Goal: Information Seeking & Learning: Learn about a topic

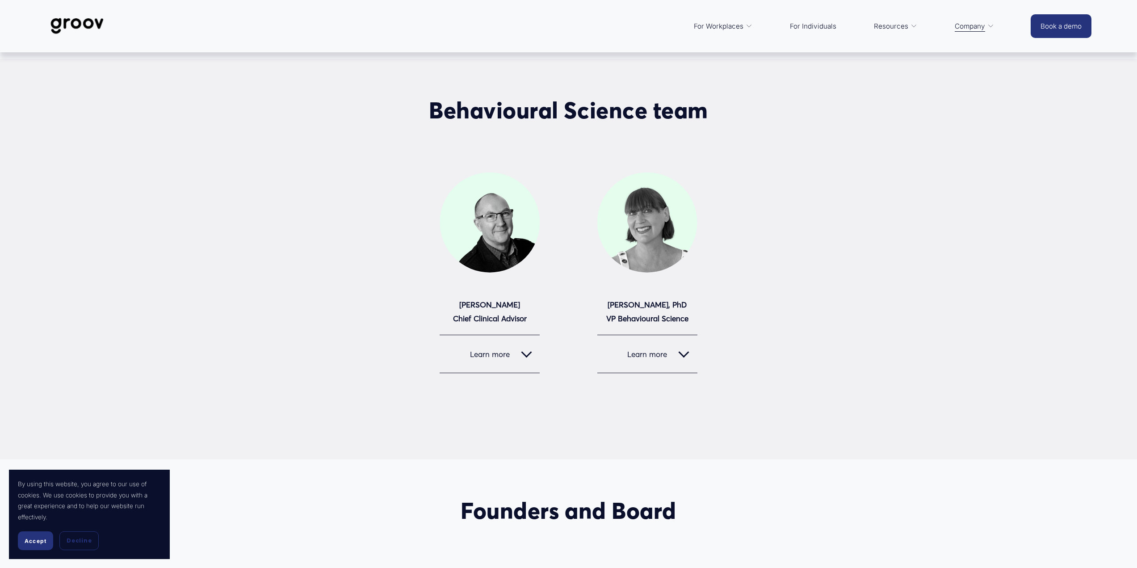
scroll to position [313, 0]
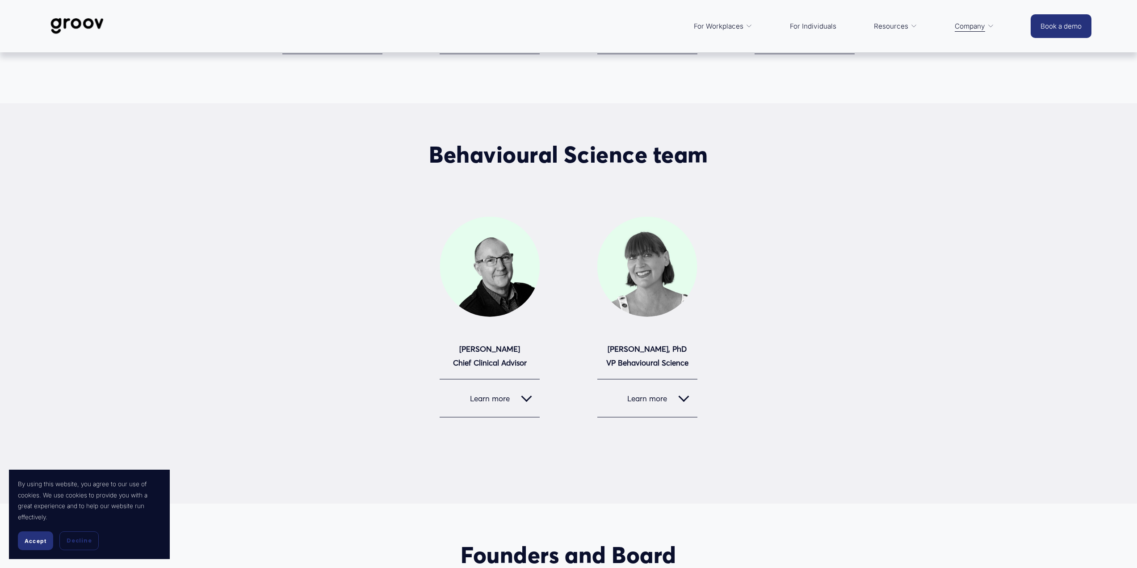
click at [689, 397] on div at bounding box center [684, 396] width 11 height 11
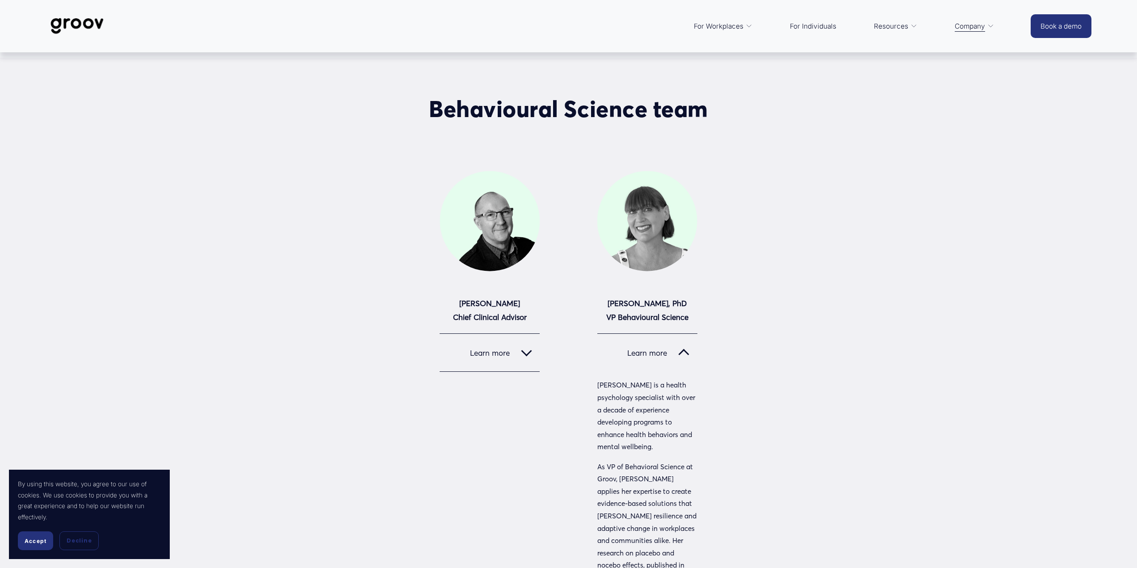
scroll to position [358, 0]
click at [635, 220] on div at bounding box center [648, 222] width 100 height 100
click at [528, 362] on button "Learn more" at bounding box center [490, 354] width 100 height 38
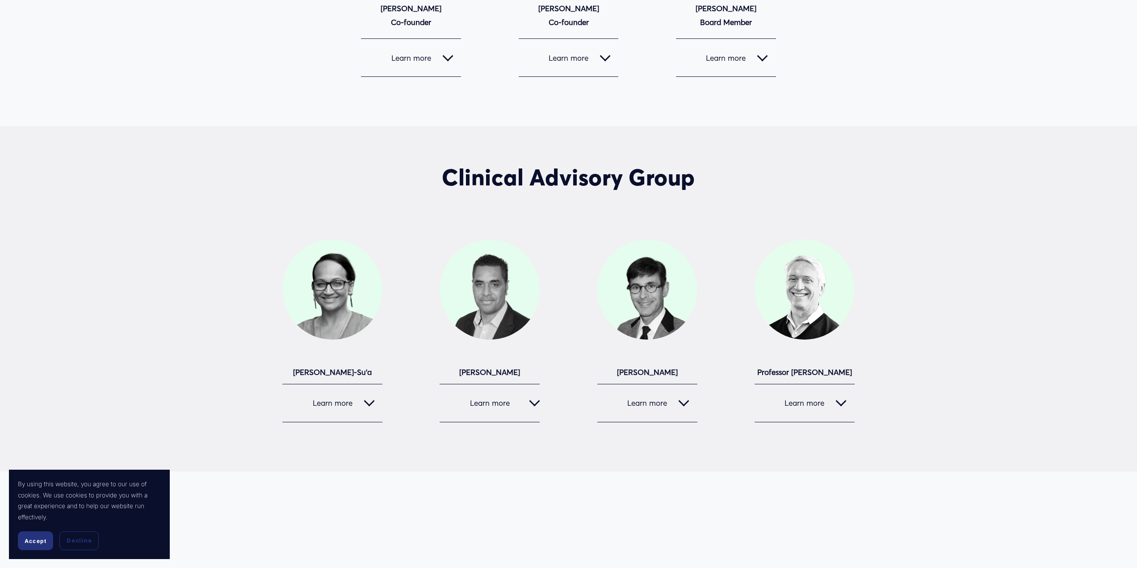
scroll to position [1743, 0]
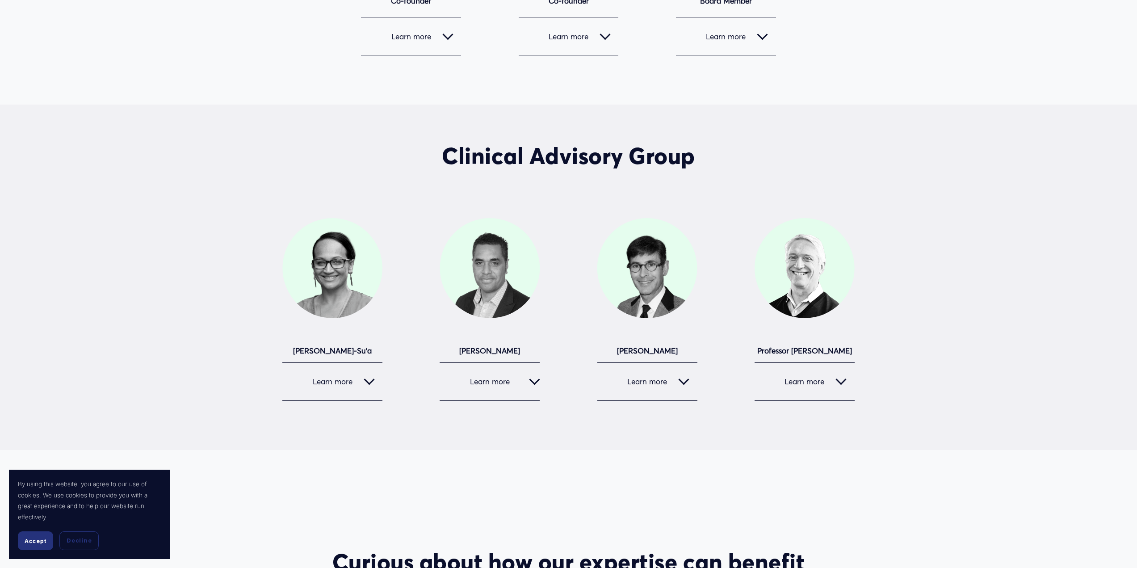
click at [823, 363] on button "Learn more" at bounding box center [805, 382] width 100 height 38
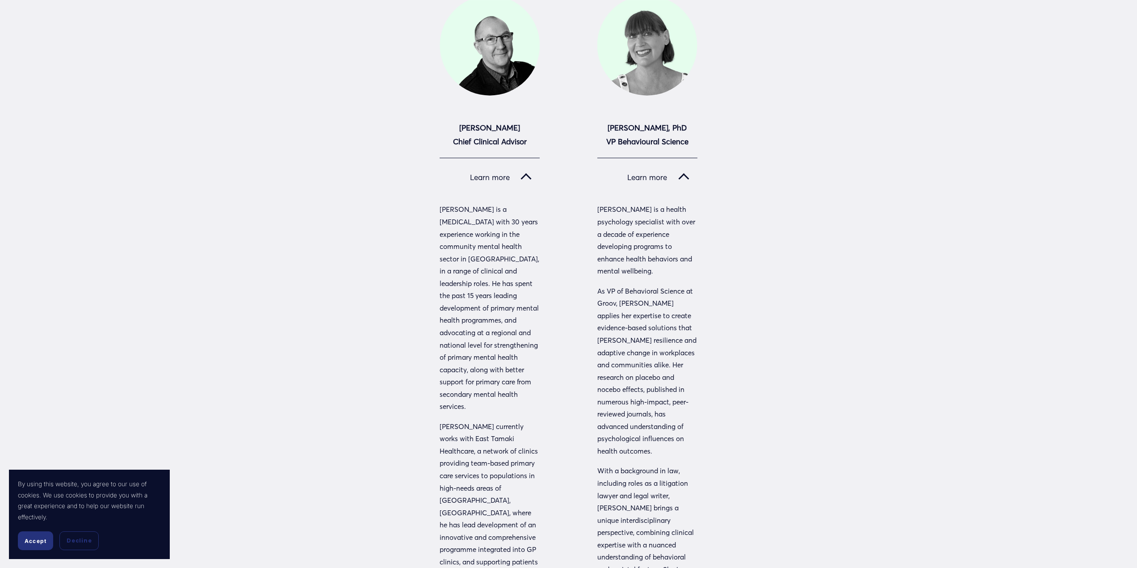
scroll to position [536, 0]
click at [516, 177] on span "Learn more" at bounding box center [484, 174] width 73 height 9
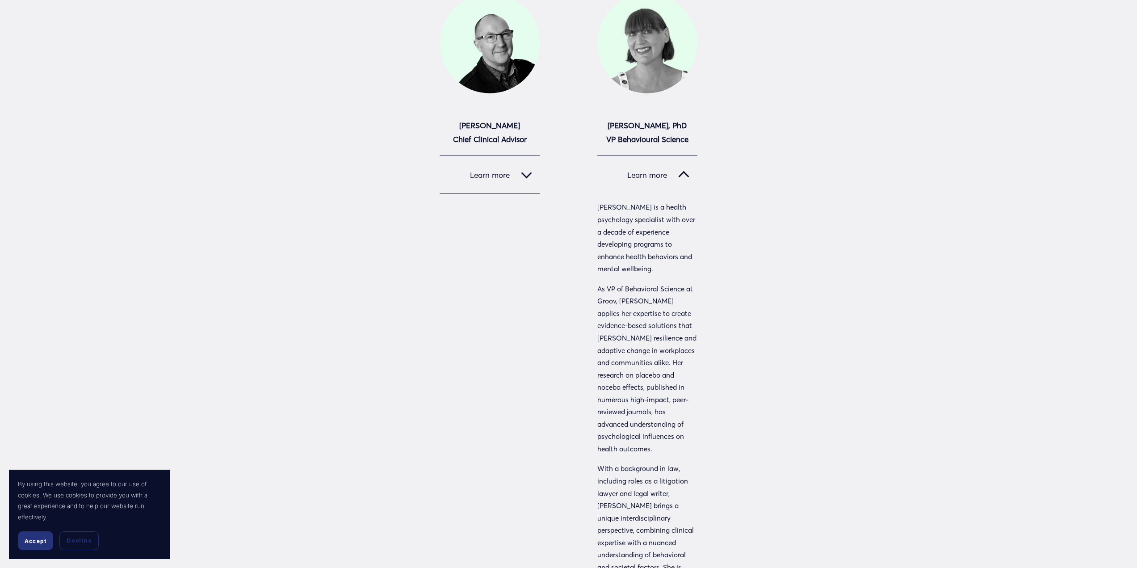
click at [655, 174] on span "Learn more" at bounding box center [642, 174] width 73 height 9
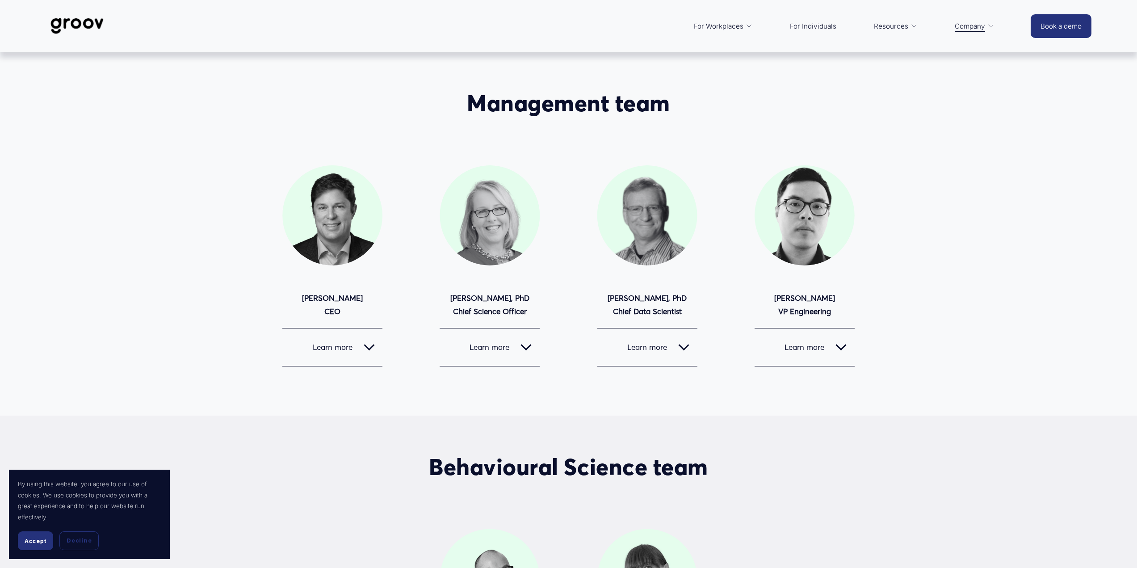
scroll to position [0, 0]
click at [658, 345] on span "Learn more" at bounding box center [642, 347] width 73 height 9
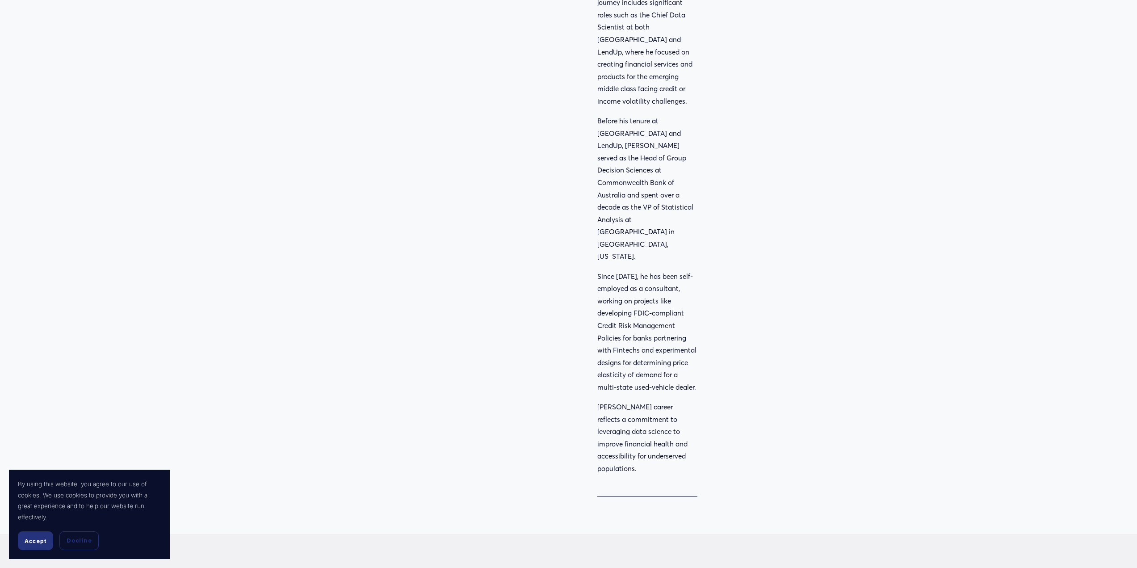
scroll to position [536, 0]
drag, startPoint x: 595, startPoint y: 227, endPoint x: 711, endPoint y: 335, distance: 158.4
click at [711, 335] on div "Management team [PERSON_NAME] CEO" at bounding box center [568, 23] width 1137 height 939
drag, startPoint x: 705, startPoint y: 334, endPoint x: 606, endPoint y: 280, distance: 112.8
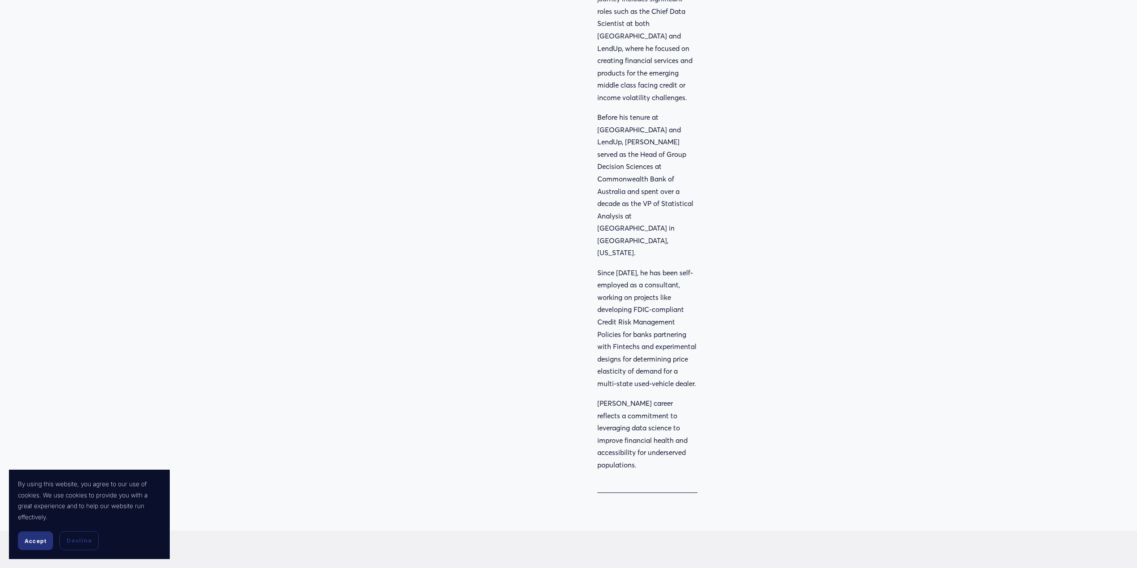
click at [606, 280] on div "Management team [PERSON_NAME] CEO" at bounding box center [568, 23] width 1137 height 939
click at [605, 279] on p "Since [DATE], he has been self-employed as a consultant, working on projects li…" at bounding box center [648, 328] width 100 height 123
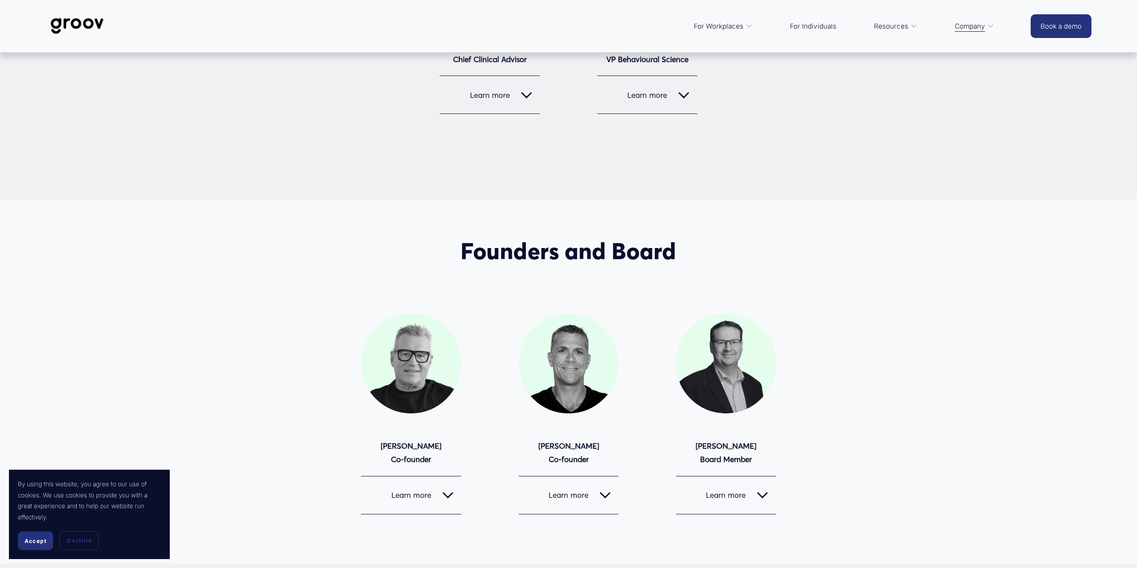
scroll to position [1251, 0]
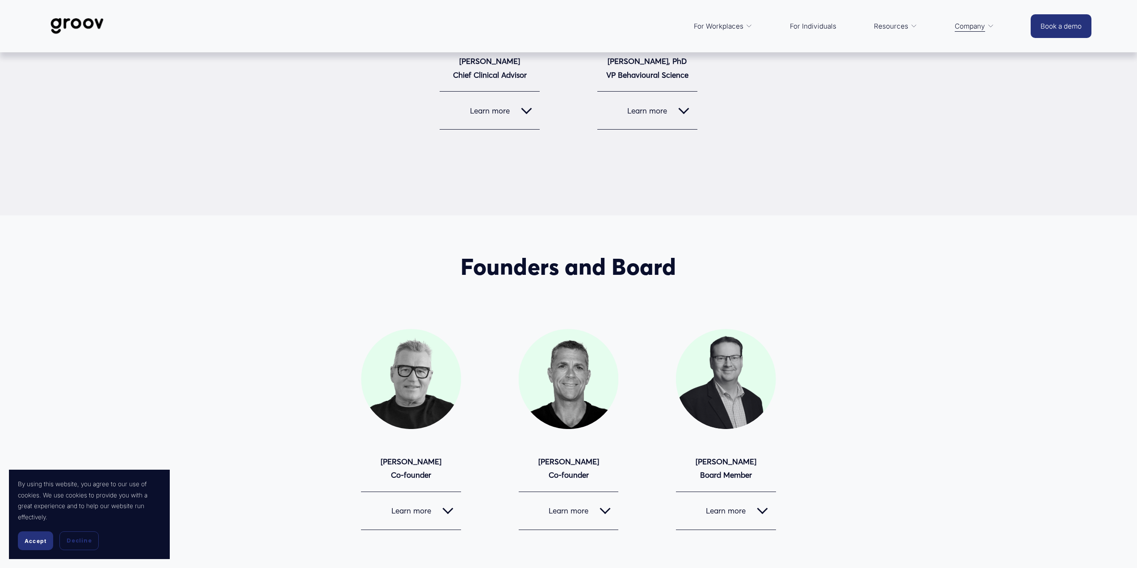
click at [596, 492] on button "Learn more" at bounding box center [569, 511] width 100 height 38
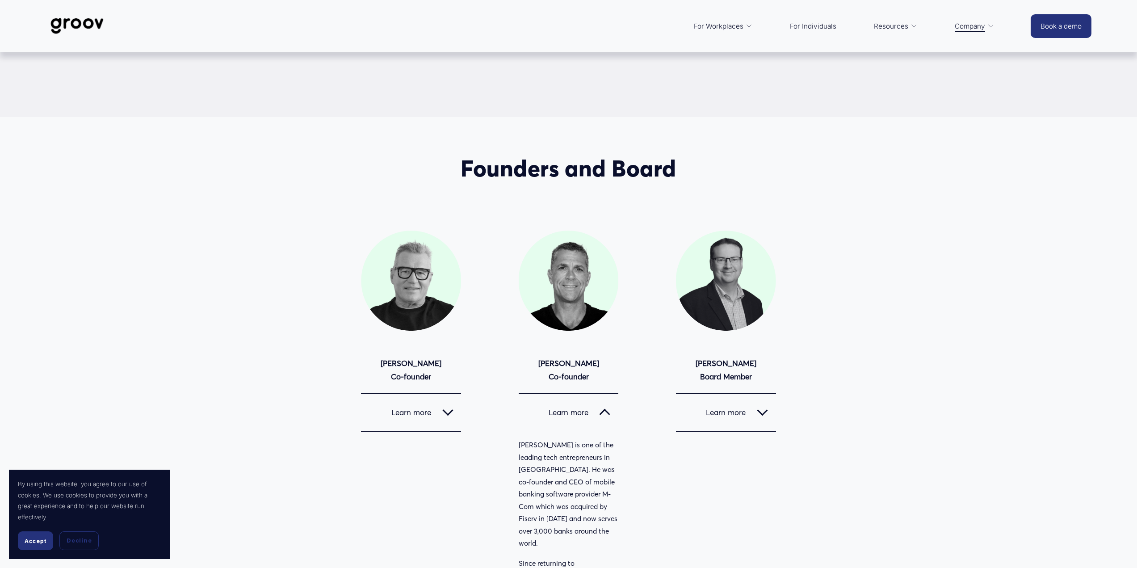
scroll to position [1341, 0]
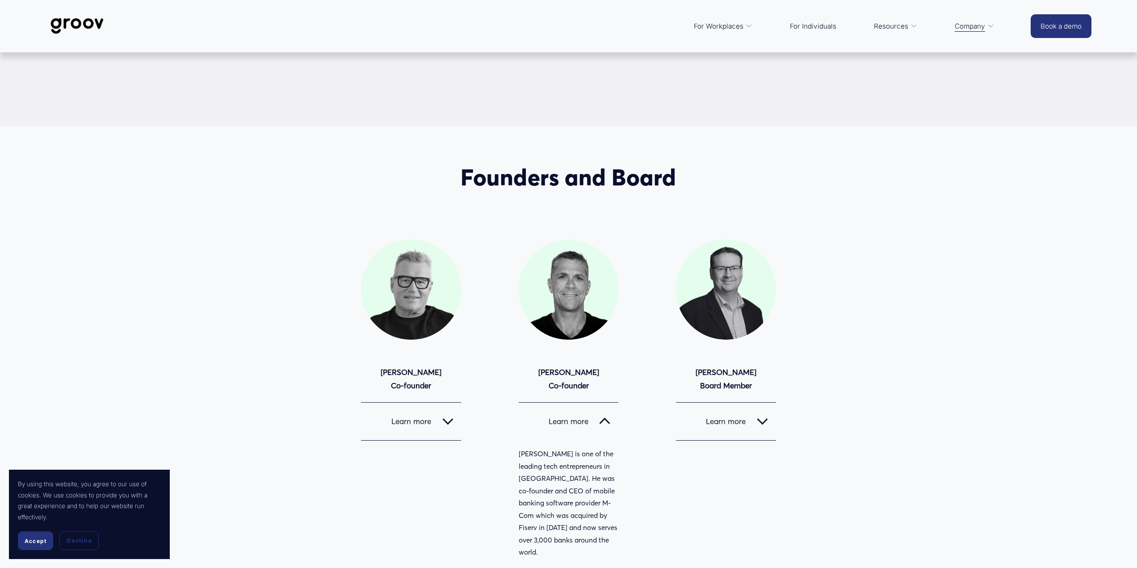
click at [580, 403] on button "Learn more" at bounding box center [569, 422] width 100 height 38
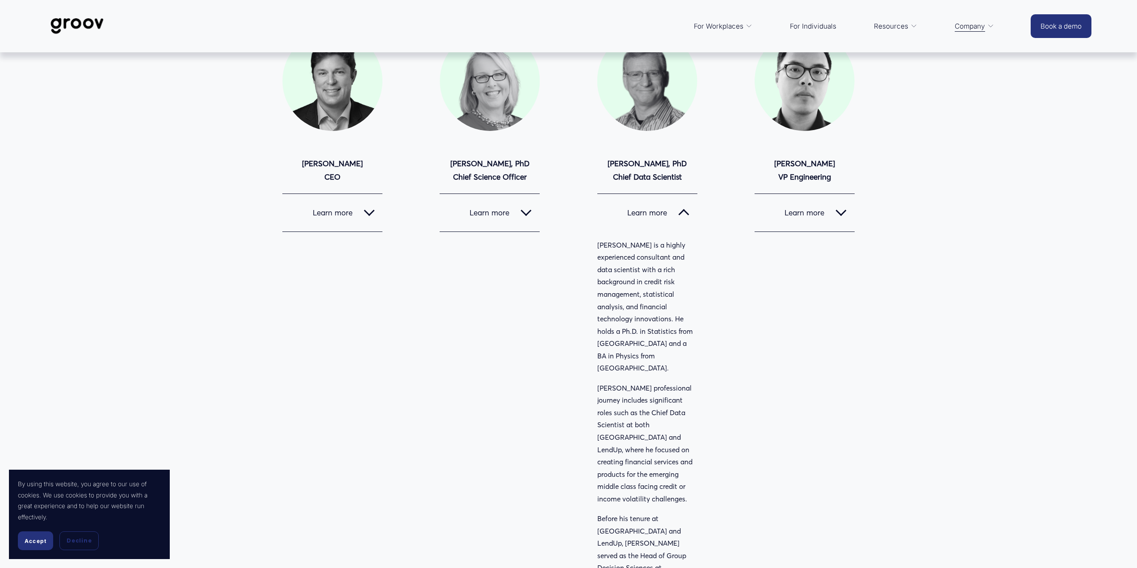
scroll to position [0, 0]
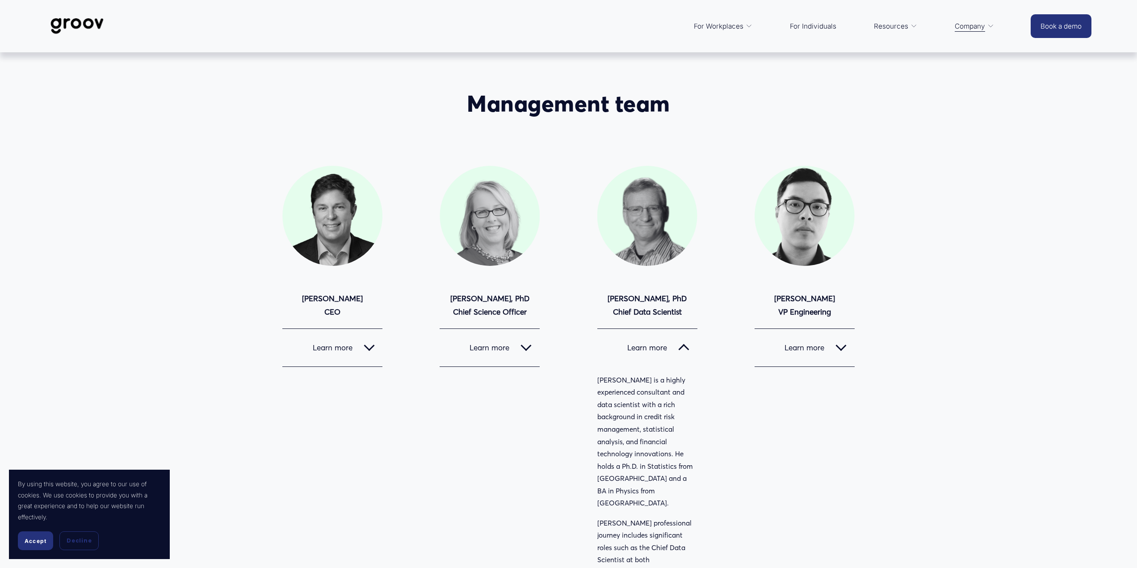
click at [0, 0] on span "Platform Overview" at bounding box center [0, 0] width 0 height 0
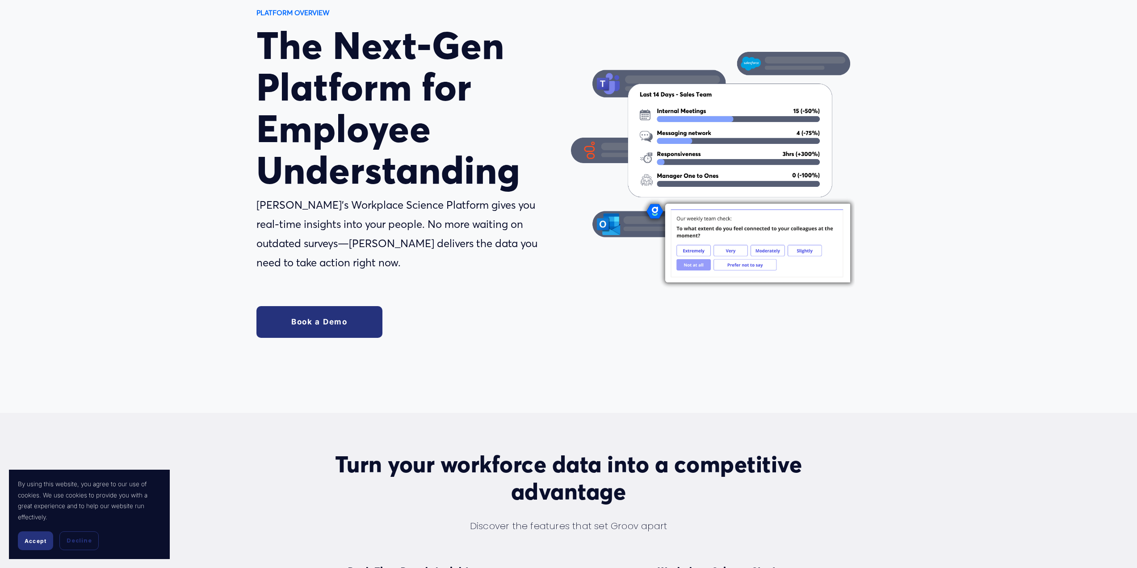
scroll to position [134, 0]
